Goal: Check status: Check status

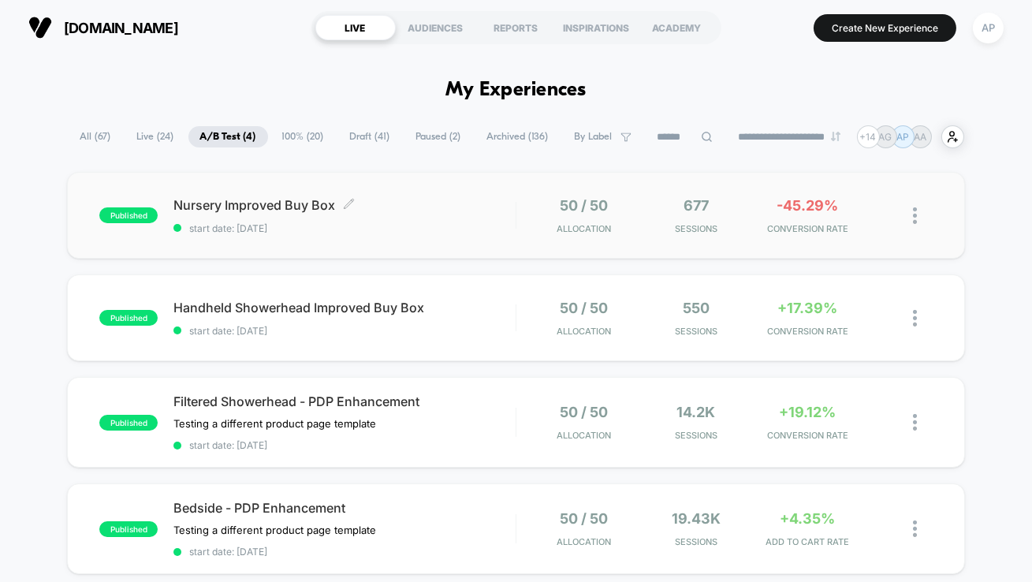
click at [410, 224] on span "start date: [DATE]" at bounding box center [344, 228] width 342 height 12
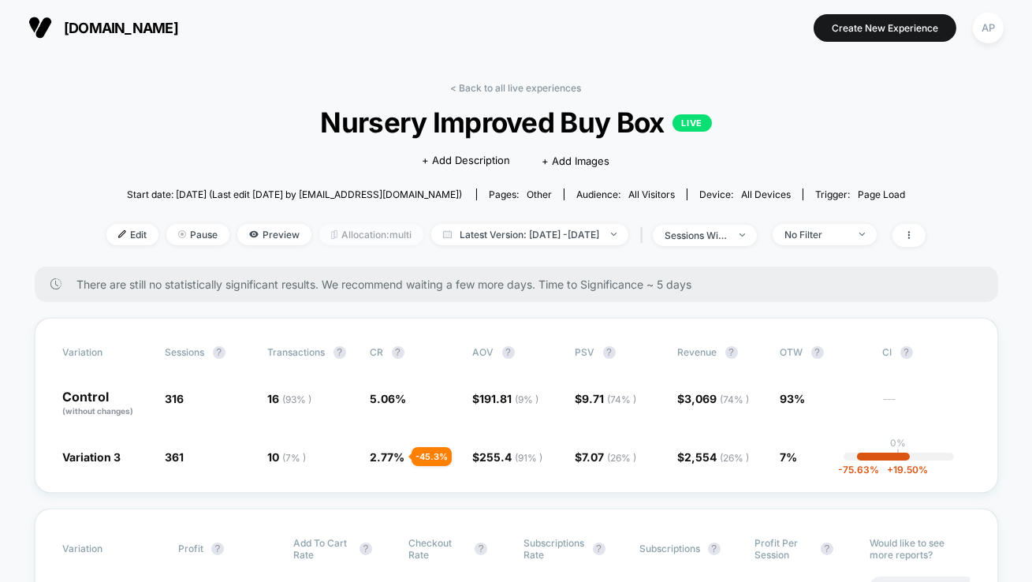
click at [386, 237] on span "Allocation: multi" at bounding box center [371, 234] width 104 height 21
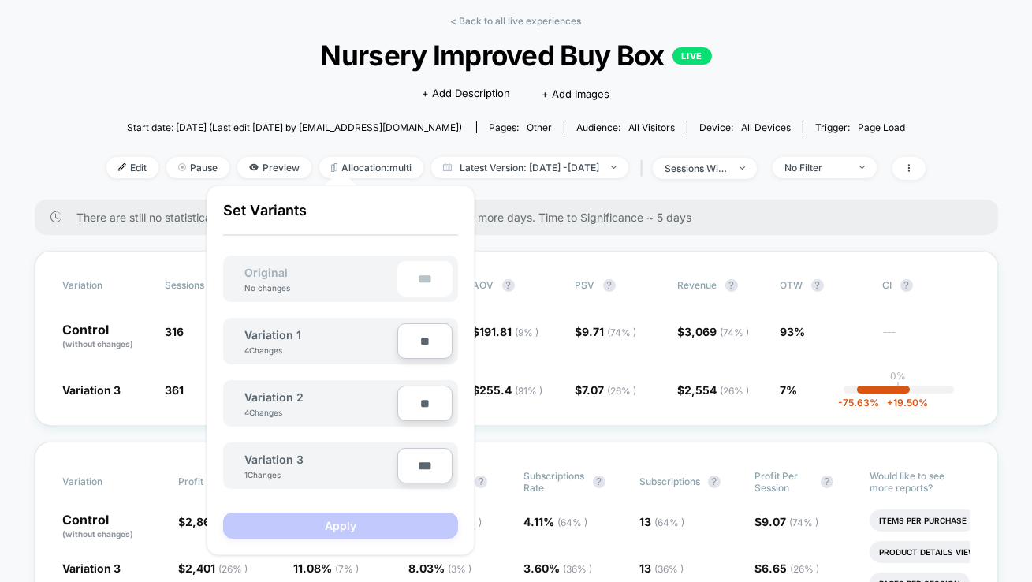
scroll to position [80, 0]
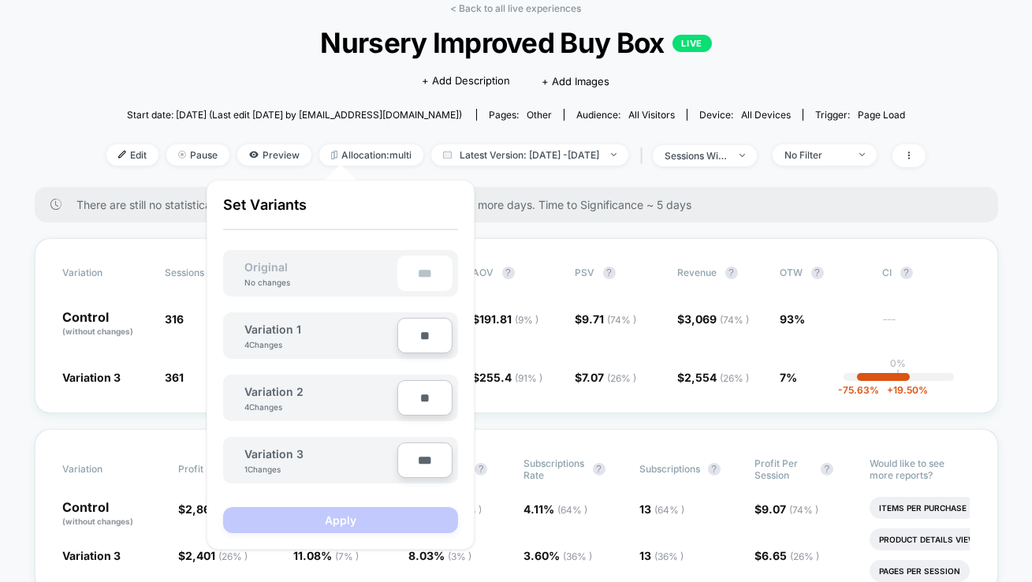
click at [342, 86] on div "Click to edit experience details + Add Description + Add Images" at bounding box center [515, 80] width 491 height 42
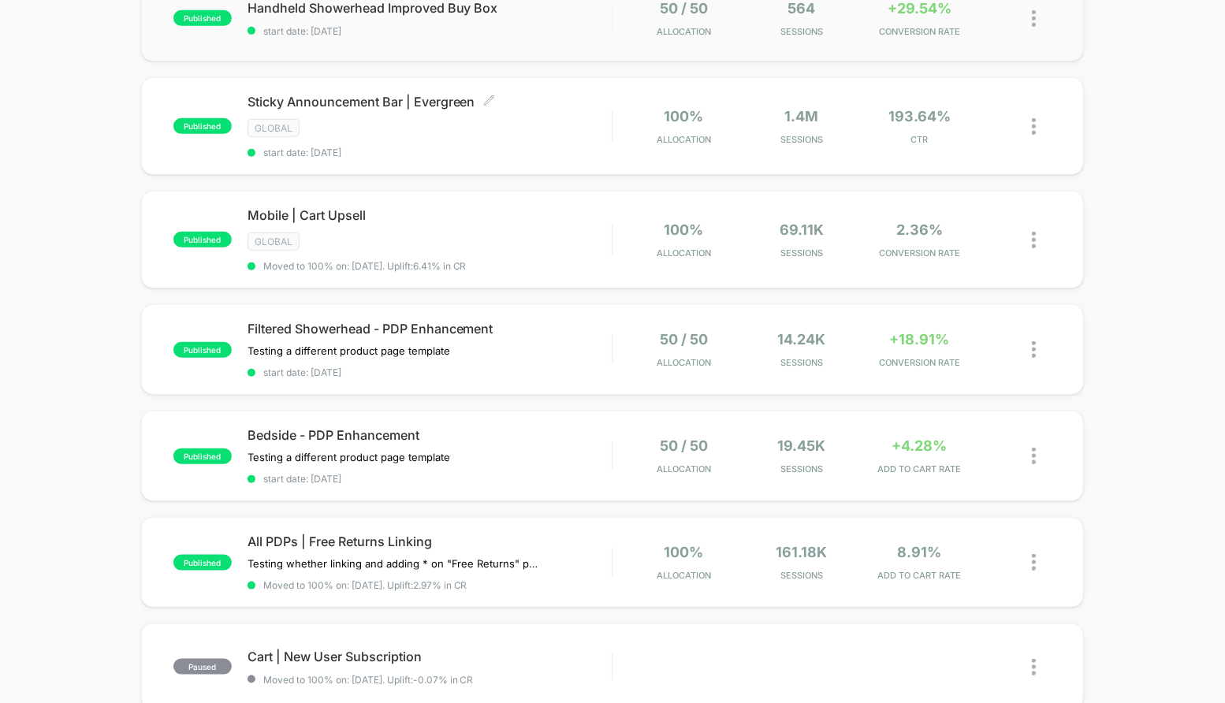
scroll to position [309, 0]
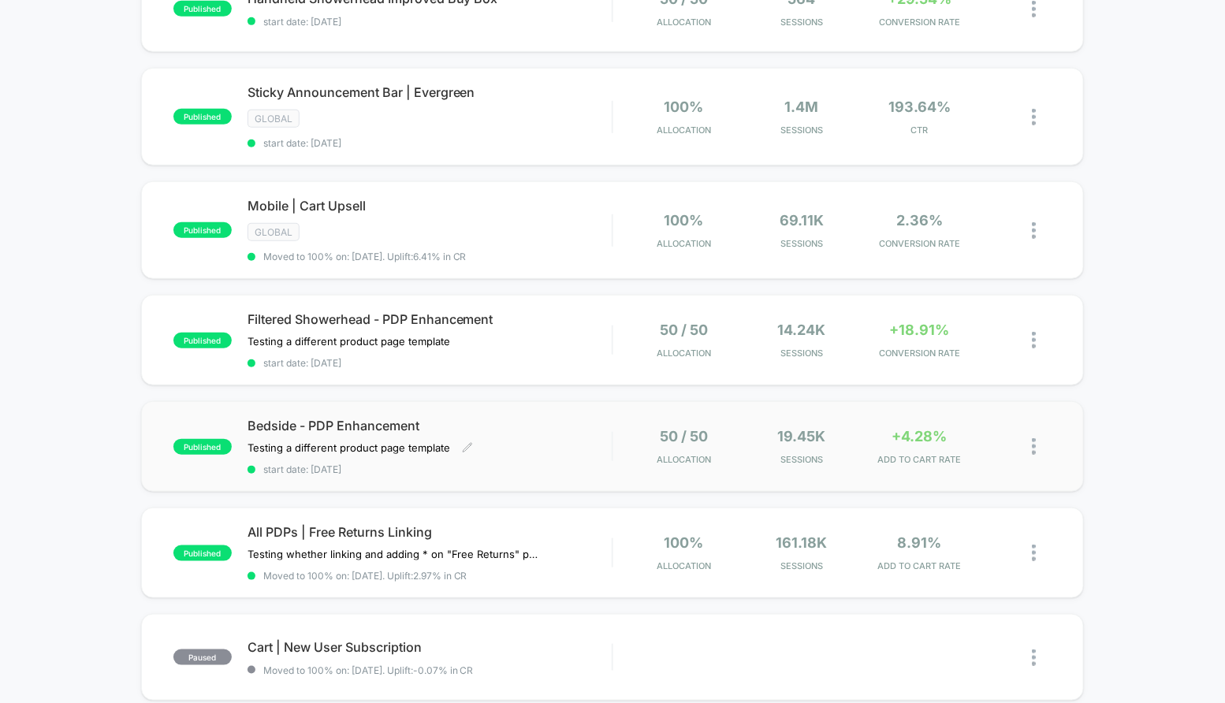
click at [588, 433] on div "Bedside - PDP Enhancement Testing a different product page template Click to ed…" at bounding box center [430, 447] width 365 height 58
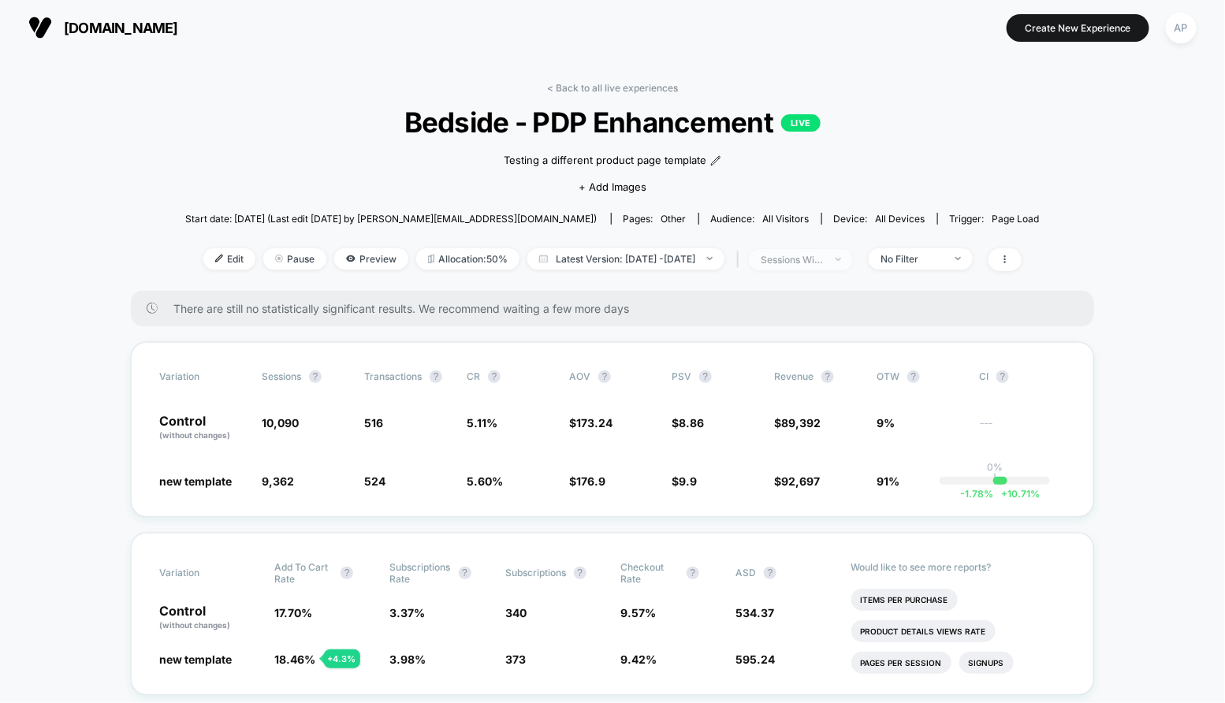
click at [806, 259] on div "sessions with impression" at bounding box center [792, 260] width 63 height 12
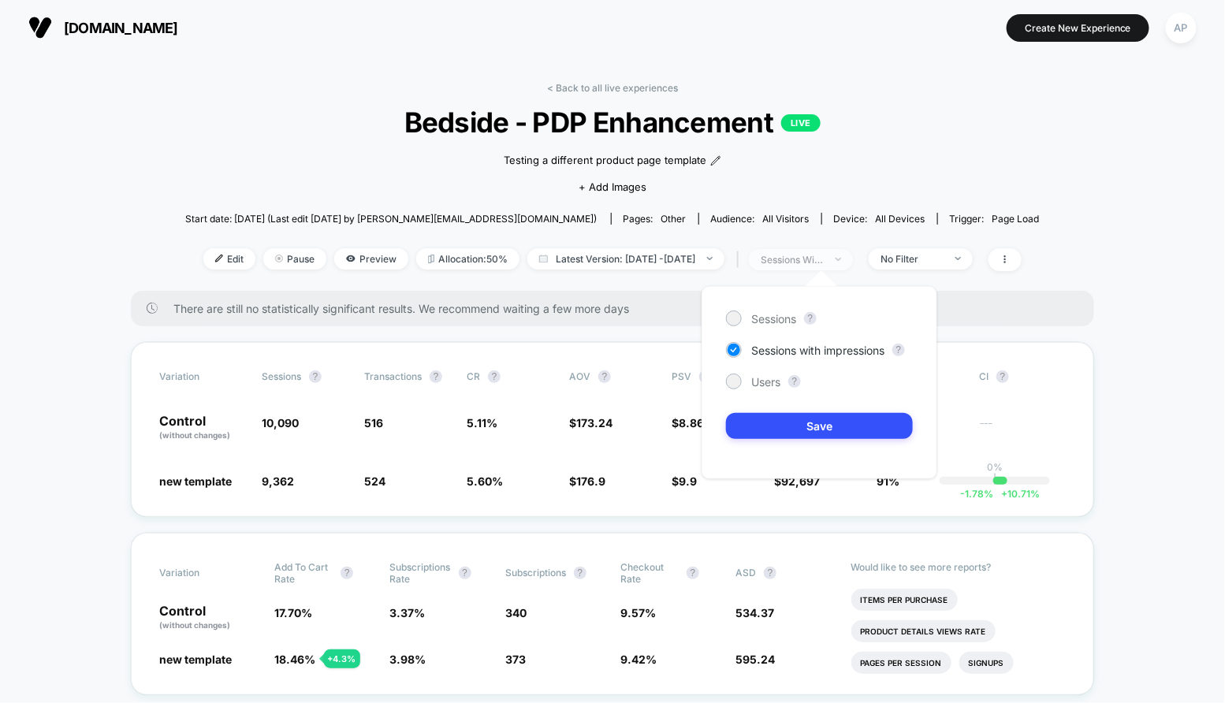
click at [806, 259] on div "sessions with impression" at bounding box center [792, 260] width 63 height 12
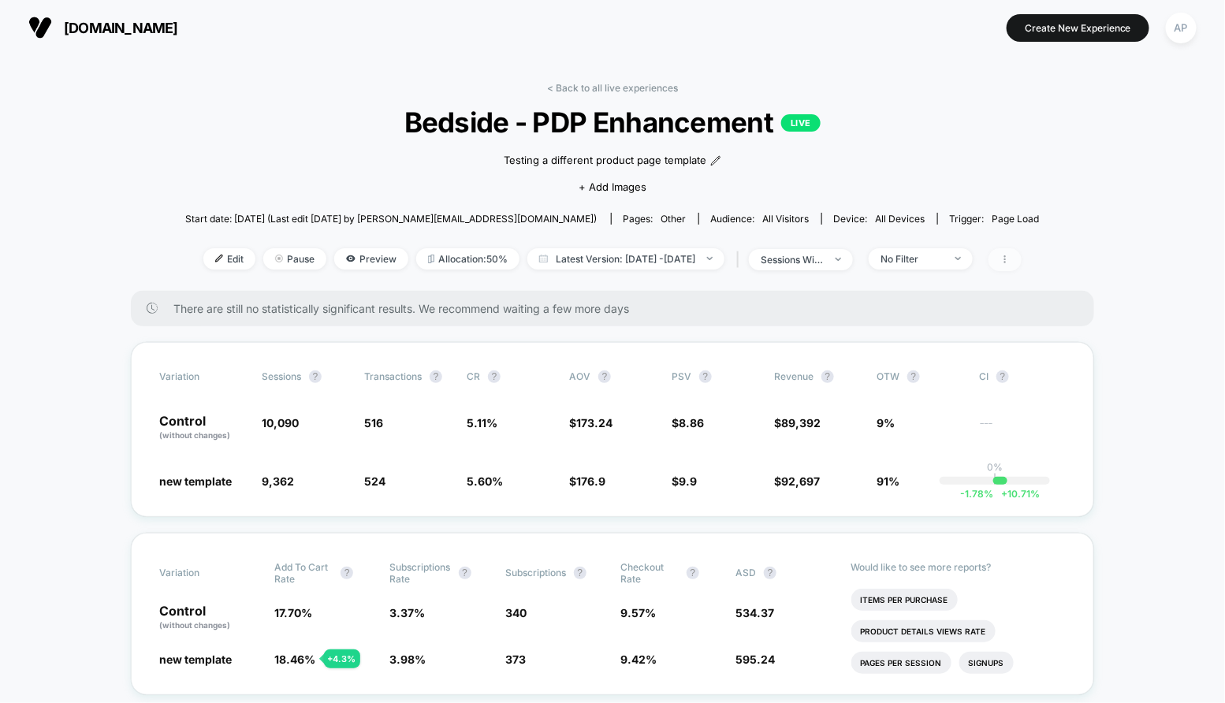
click at [1022, 263] on span at bounding box center [1005, 259] width 33 height 23
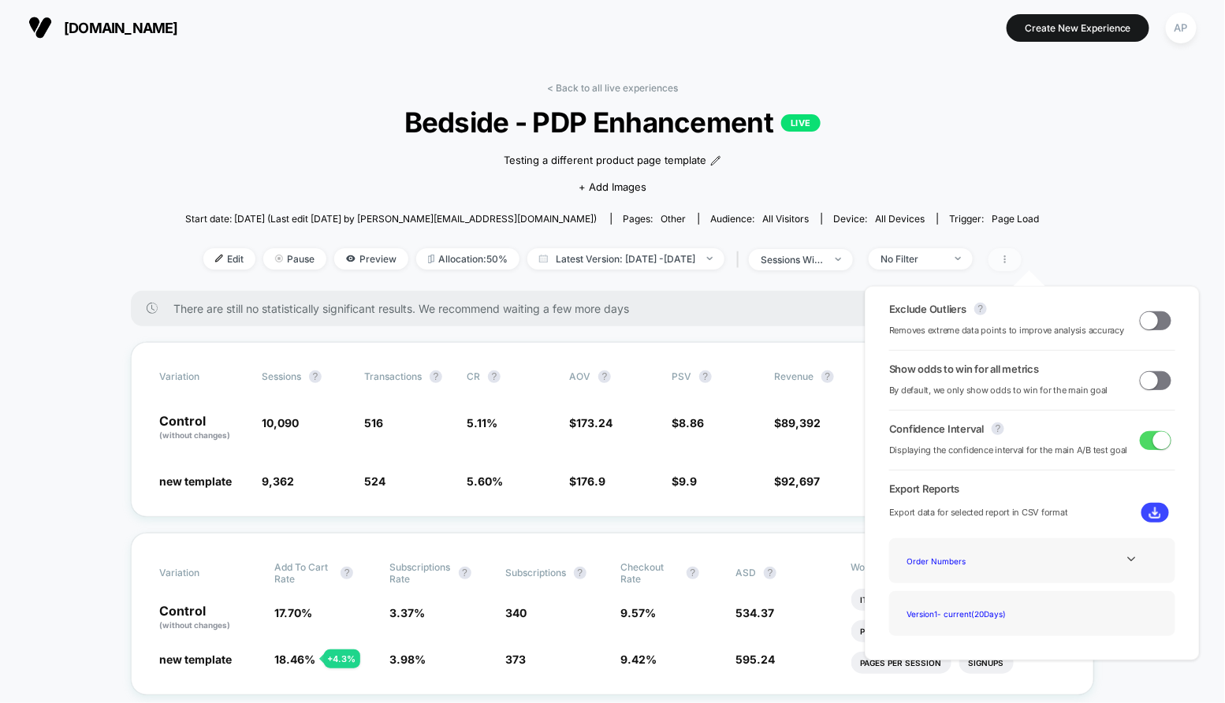
click at [1022, 264] on span at bounding box center [1005, 259] width 33 height 23
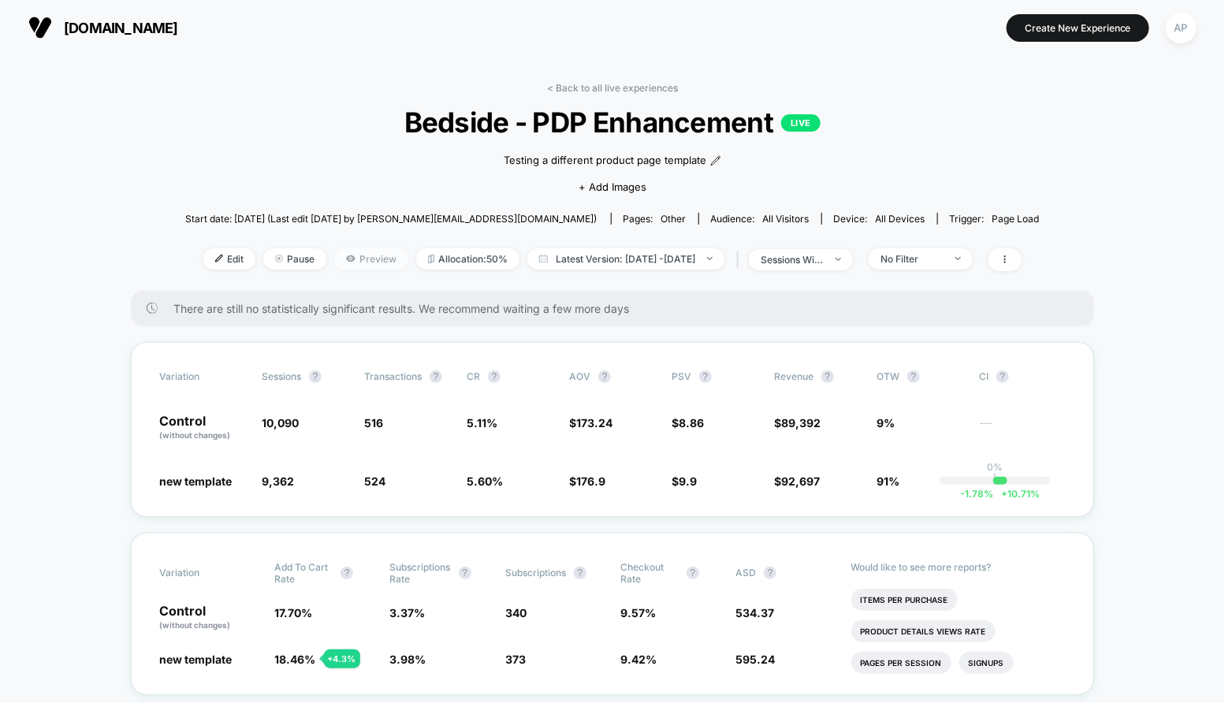
click at [346, 252] on span "Preview" at bounding box center [371, 258] width 74 height 21
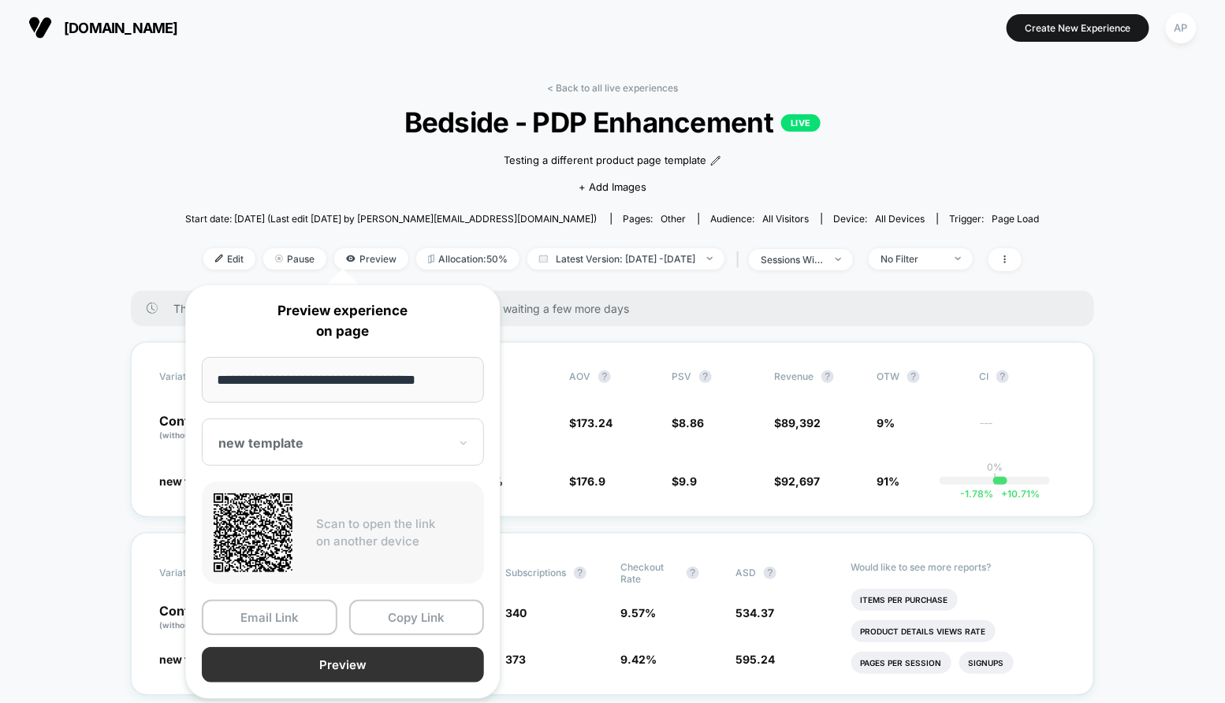
click at [297, 659] on button "Preview" at bounding box center [343, 664] width 282 height 35
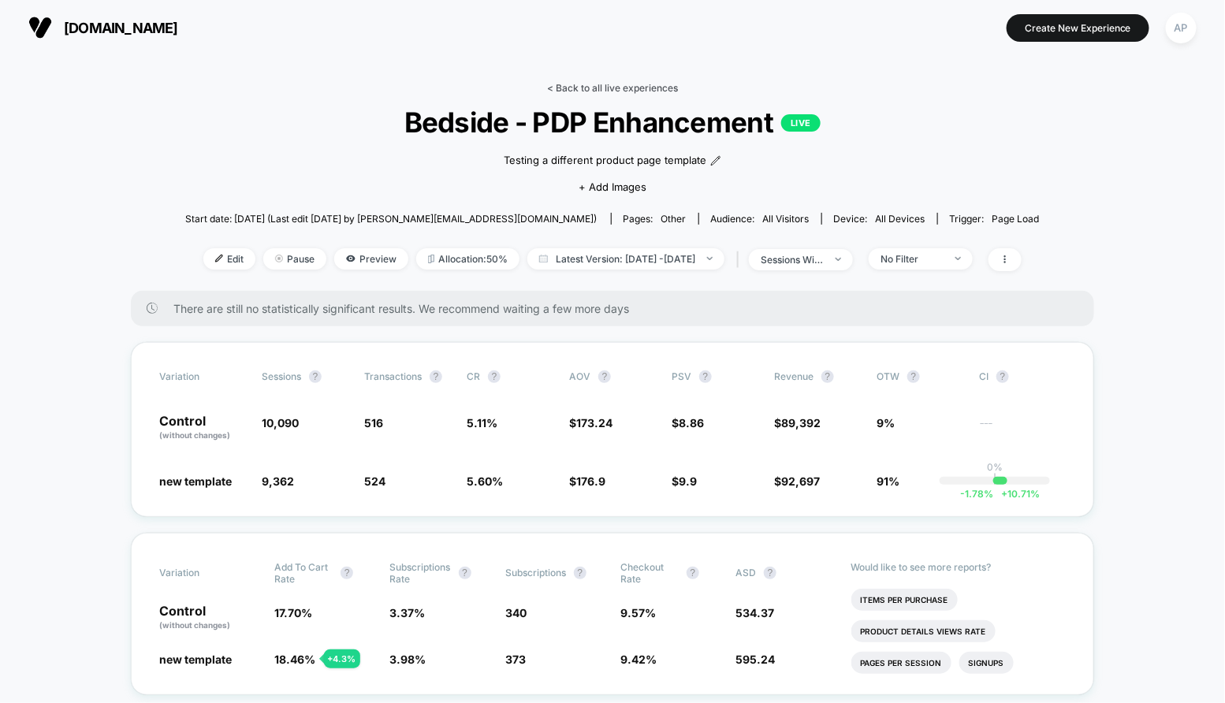
click at [601, 91] on link "< Back to all live experiences" at bounding box center [612, 88] width 131 height 12
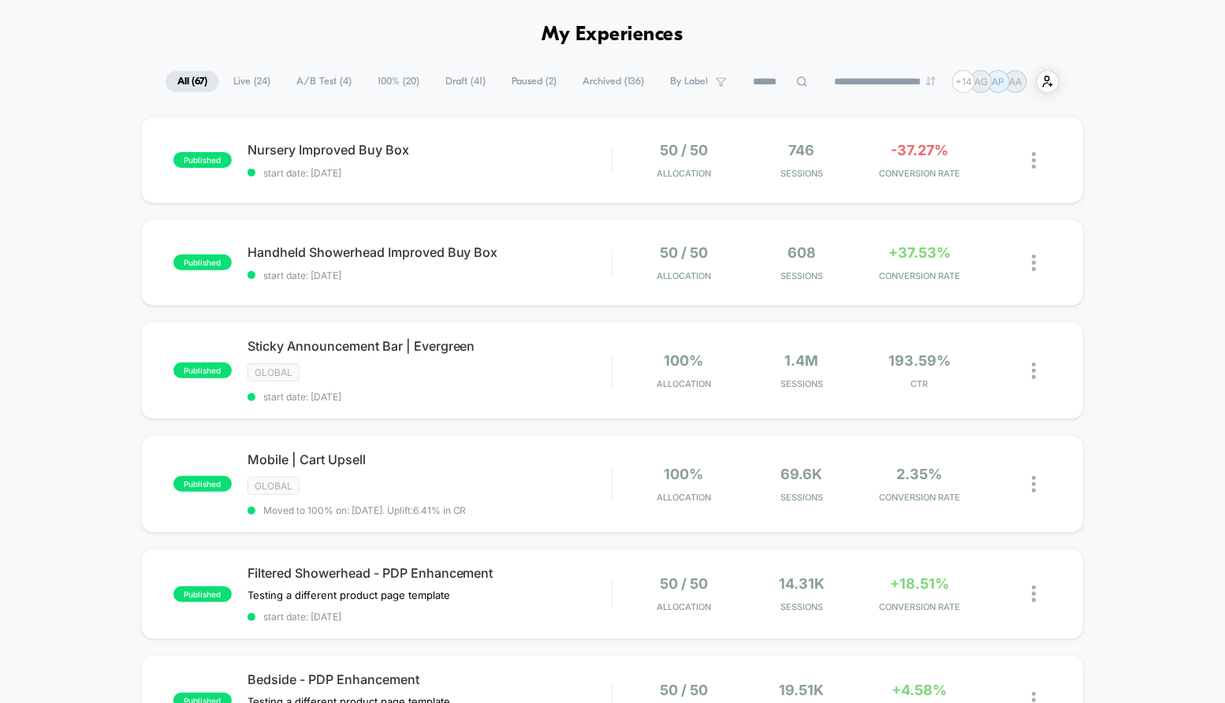
scroll to position [55, 0]
click at [545, 604] on div "Filtered Showerhead - PDP Enhancement Testing a different product page template…" at bounding box center [430, 594] width 365 height 58
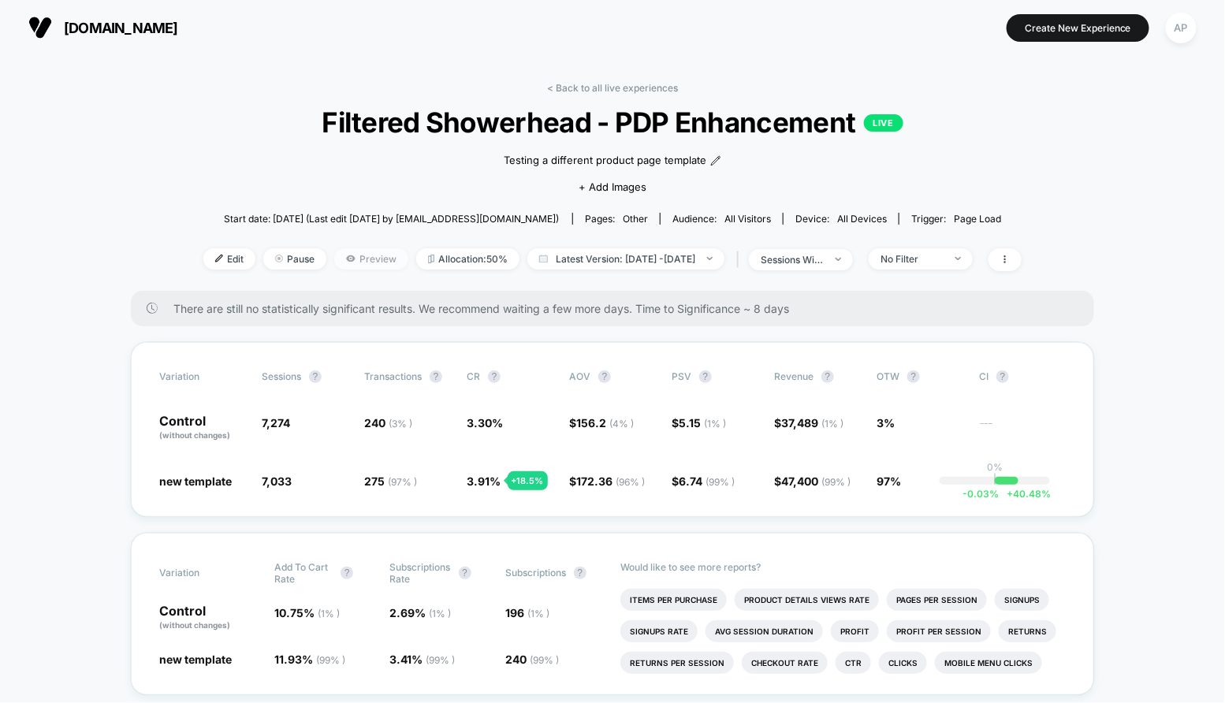
click at [348, 262] on span "Preview" at bounding box center [371, 258] width 74 height 21
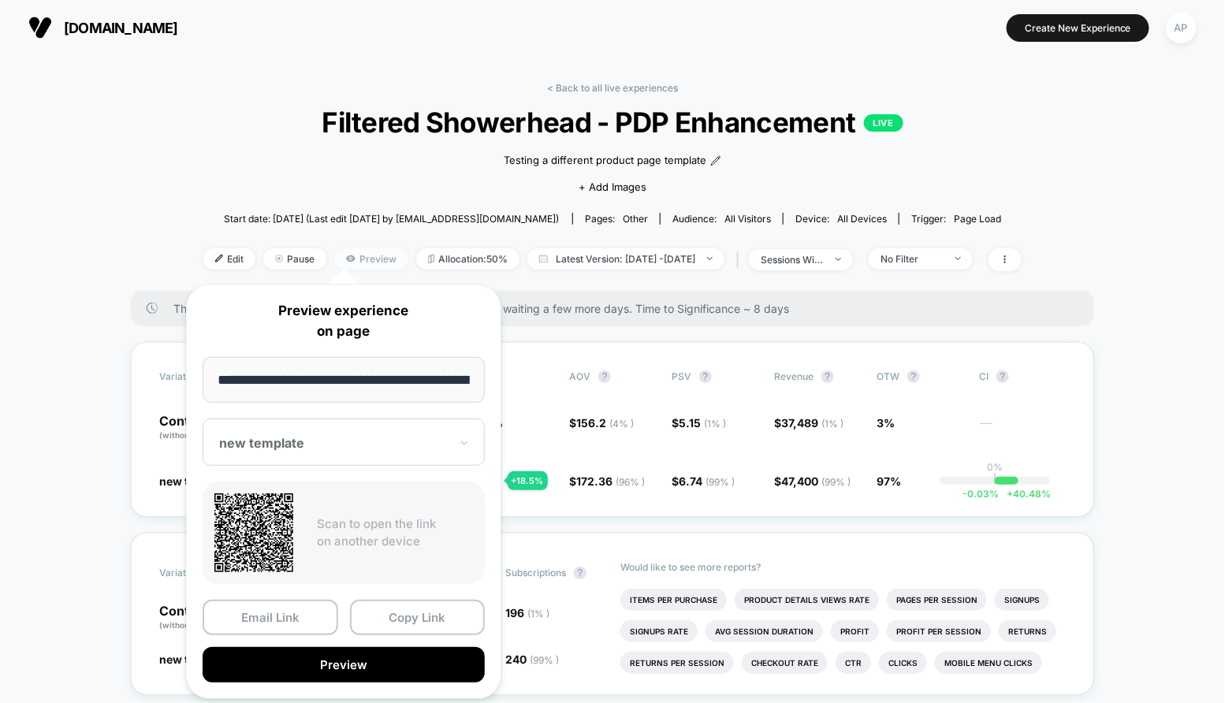
scroll to position [0, 139]
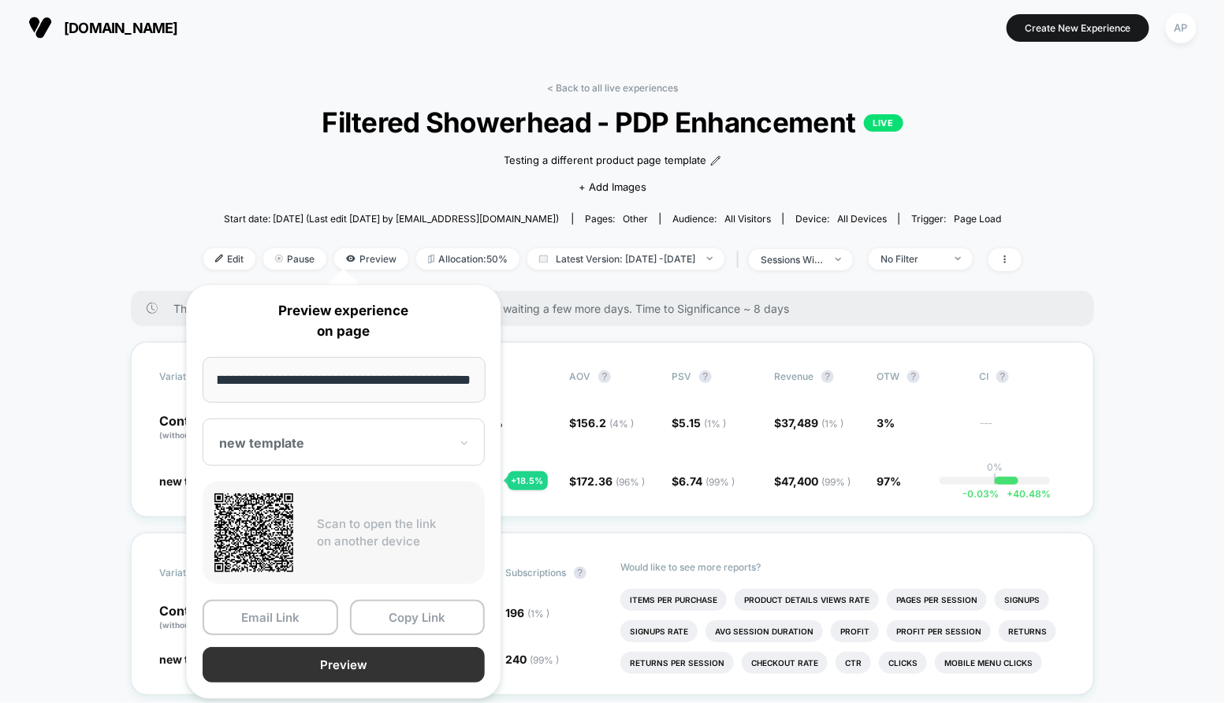
click at [305, 664] on button "Preview" at bounding box center [344, 664] width 282 height 35
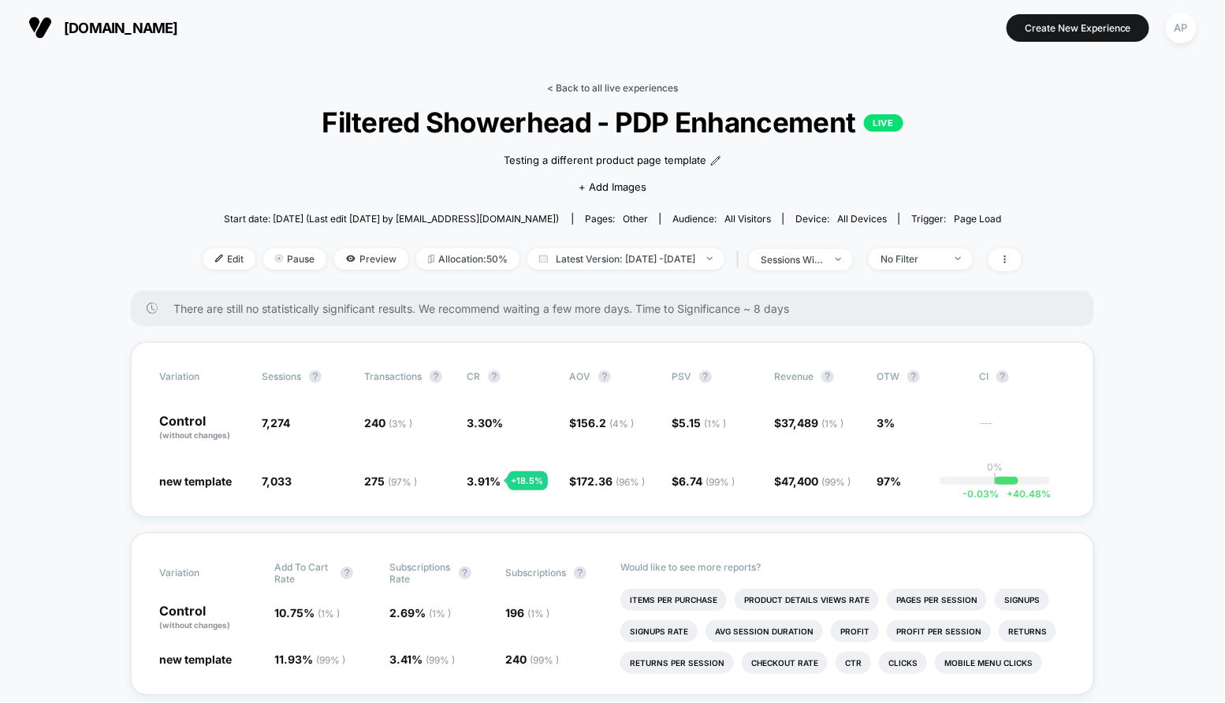
click at [592, 88] on link "< Back to all live experiences" at bounding box center [612, 88] width 131 height 12
